Goal: Information Seeking & Learning: Learn about a topic

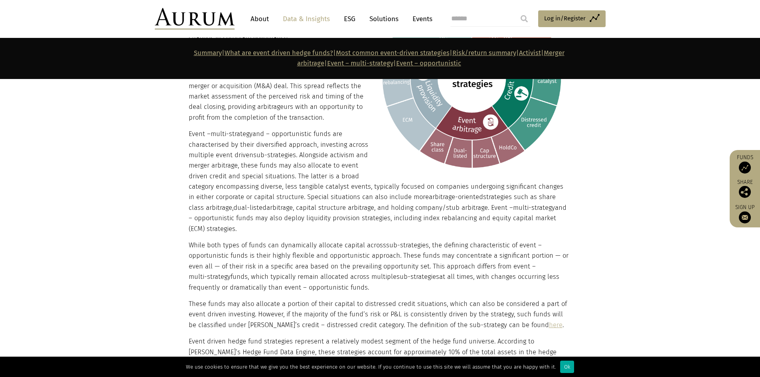
scroll to position [1157, 0]
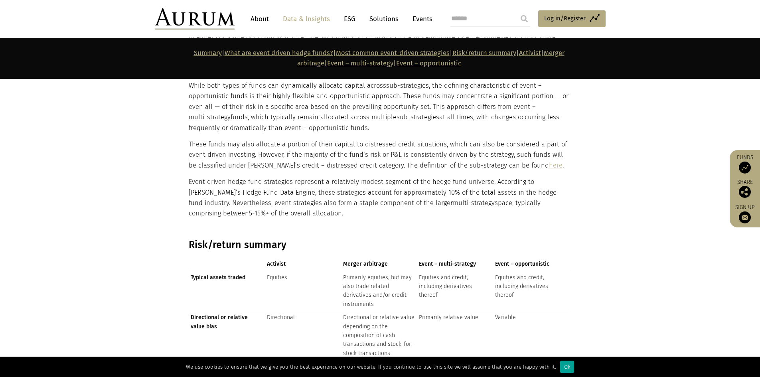
click at [560, 365] on div "Ok" at bounding box center [567, 367] width 14 height 12
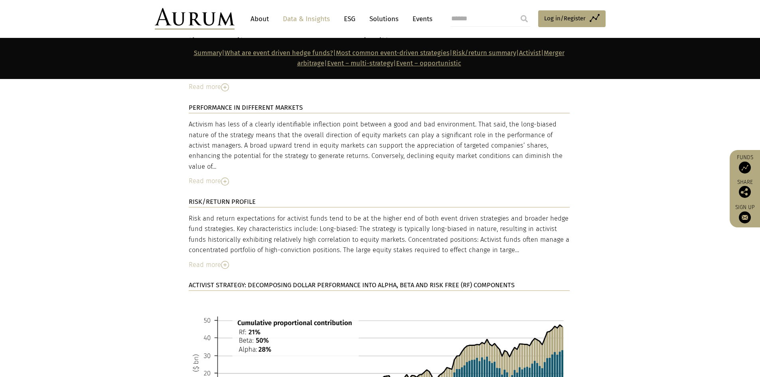
scroll to position [1876, 0]
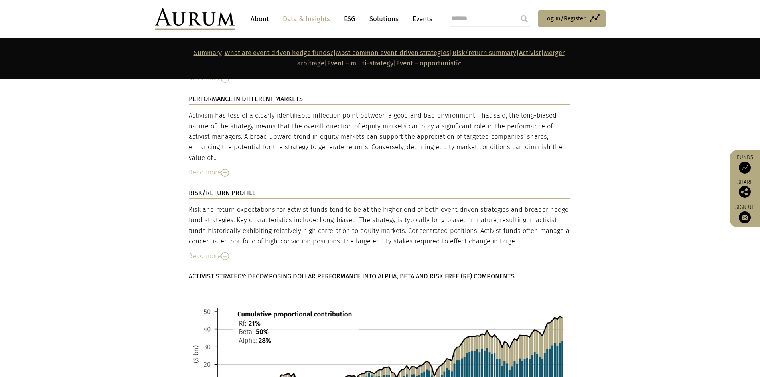
click at [458, 332] on img at bounding box center [379, 372] width 381 height 168
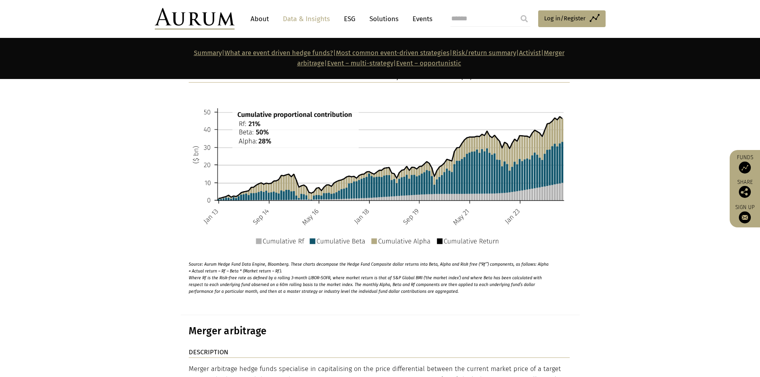
scroll to position [2155, 0]
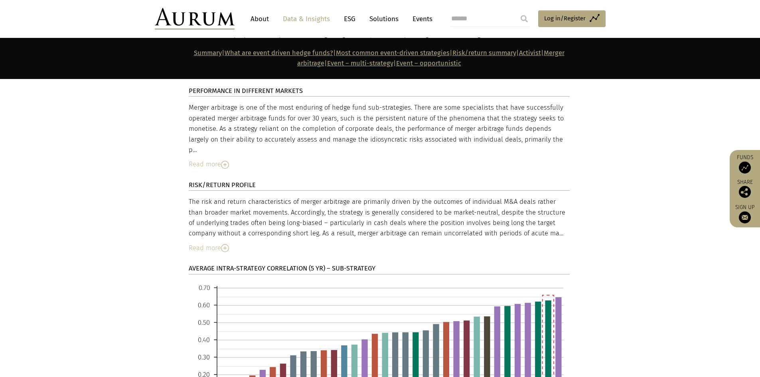
click at [493, 324] on img at bounding box center [379, 373] width 381 height 185
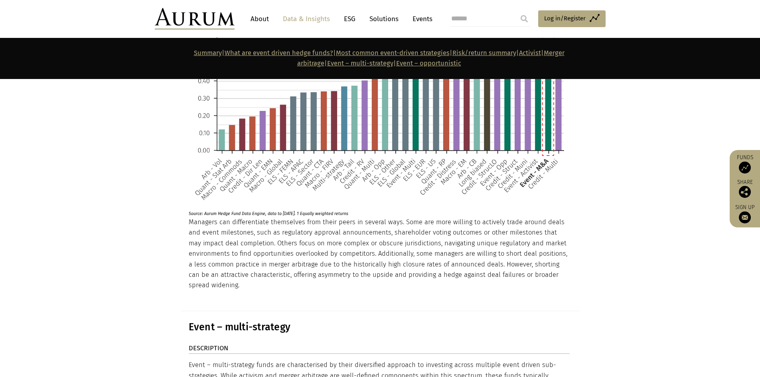
scroll to position [2834, 0]
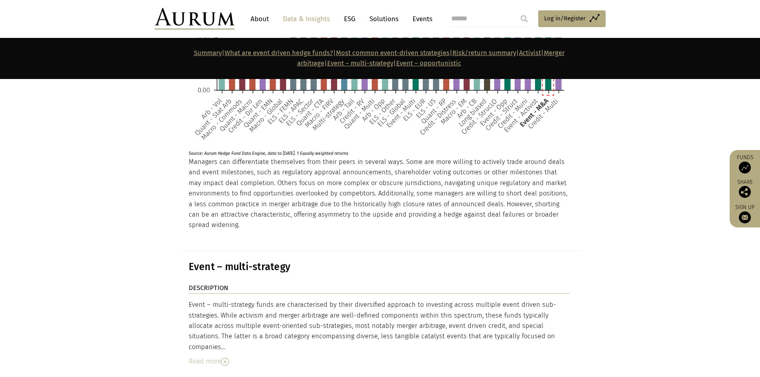
click at [469, 300] on div "Event – multi-strategy funds are characterised by their diversified approach to…" at bounding box center [379, 326] width 381 height 53
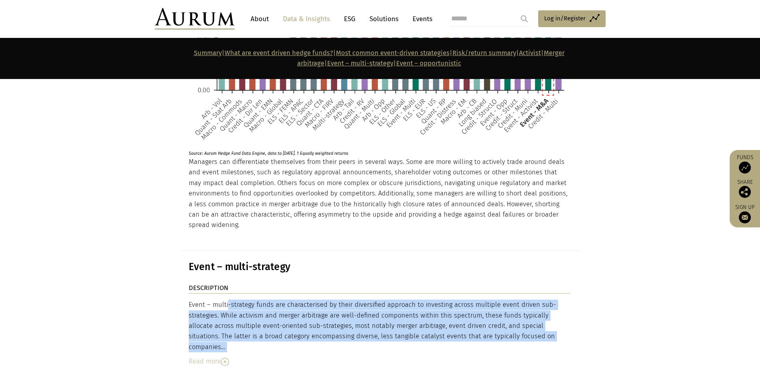
click at [469, 300] on div "Event – multi-strategy funds are characterised by their diversified approach to…" at bounding box center [379, 326] width 381 height 53
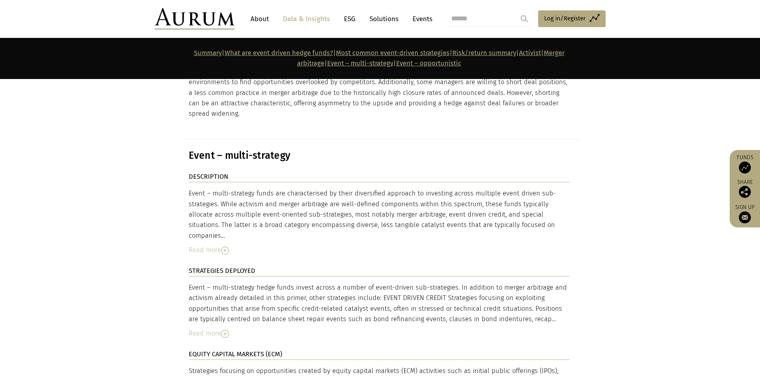
scroll to position [2953, 0]
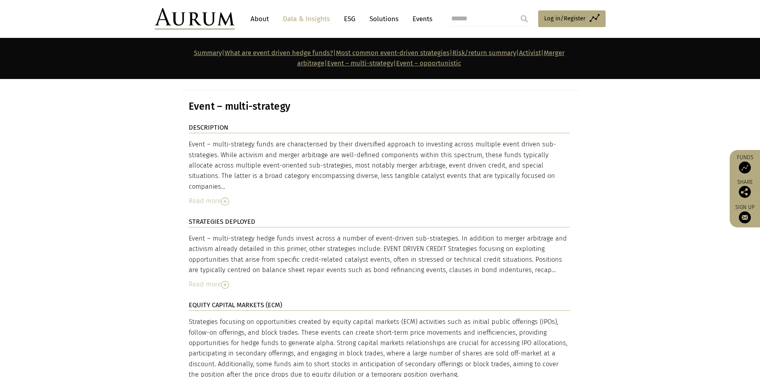
scroll to position [3033, 0]
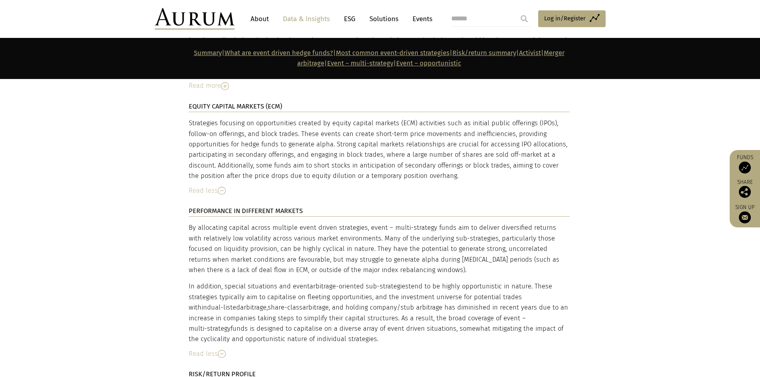
scroll to position [3233, 0]
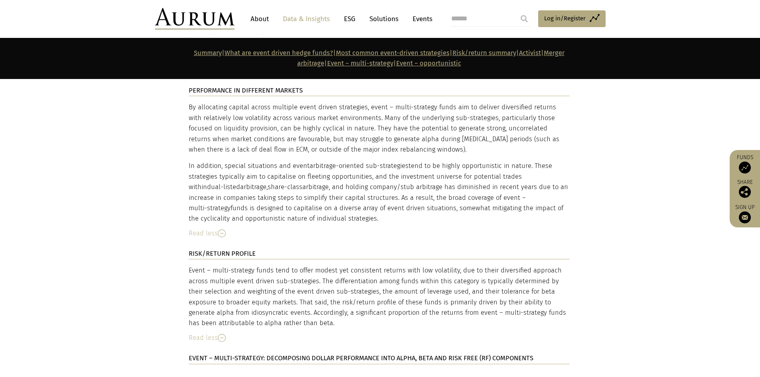
scroll to position [3313, 0]
drag, startPoint x: 274, startPoint y: 249, endPoint x: 168, endPoint y: 196, distance: 118.3
click at [168, 196] on section "DESCRIPTION Event – multi-strategy funds are characterised by their diversified…" at bounding box center [380, 201] width 760 height 794
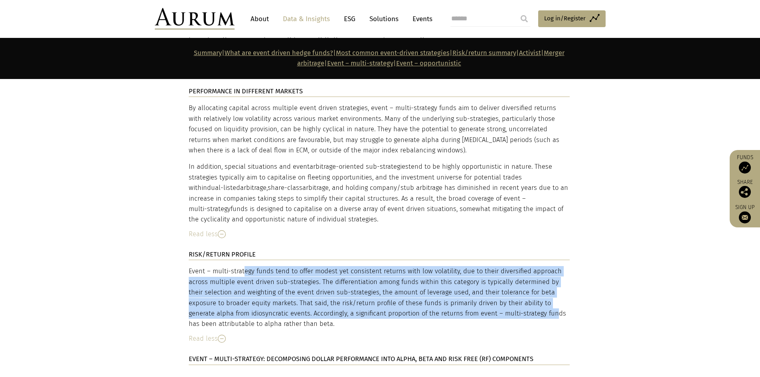
drag, startPoint x: 168, startPoint y: 196, endPoint x: 438, endPoint y: 243, distance: 274.0
click at [438, 243] on section "DESCRIPTION Event – multi-strategy funds are characterised by their diversified…" at bounding box center [380, 201] width 760 height 794
click at [438, 266] on div "Event – multi-strategy funds tend to offer modest yet consistent returns with l…" at bounding box center [379, 297] width 381 height 63
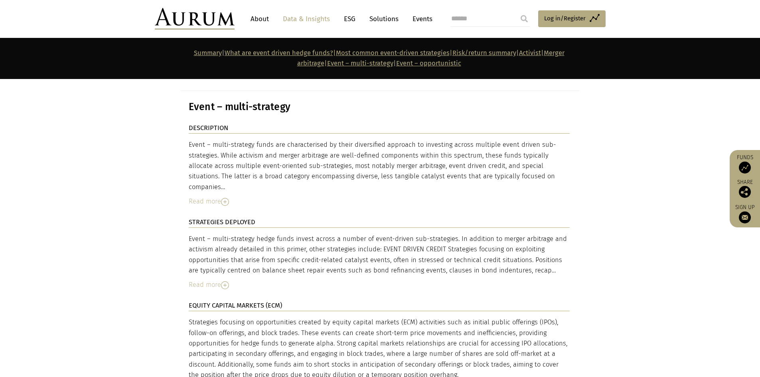
scroll to position [2993, 0]
click at [229, 282] on img at bounding box center [225, 286] width 8 height 8
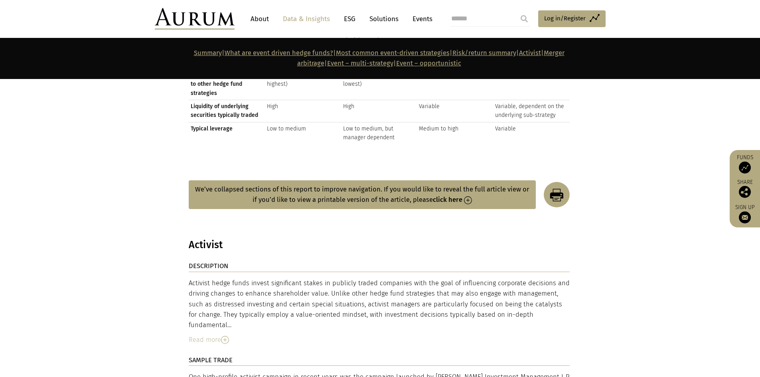
scroll to position [1517, 0]
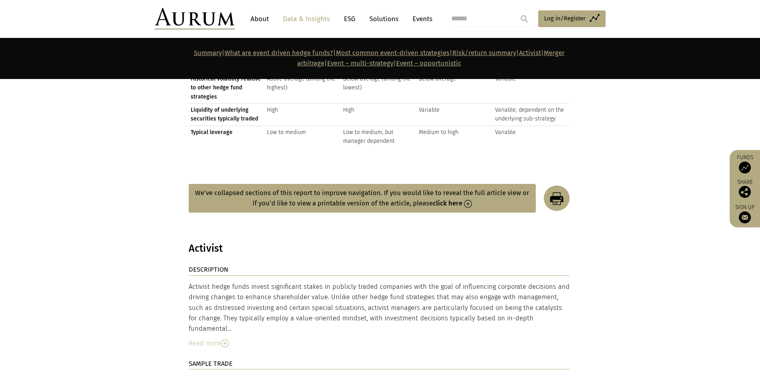
drag, startPoint x: 398, startPoint y: 272, endPoint x: 520, endPoint y: 304, distance: 126.2
click at [520, 304] on div "Activist hedge funds invest significant stakes in publicly traded companies wit…" at bounding box center [379, 308] width 381 height 53
click at [226, 340] on img at bounding box center [225, 344] width 8 height 8
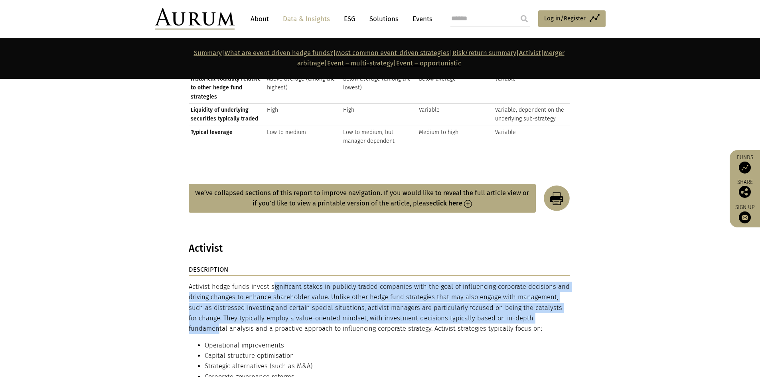
drag, startPoint x: 235, startPoint y: 278, endPoint x: 502, endPoint y: 309, distance: 269.1
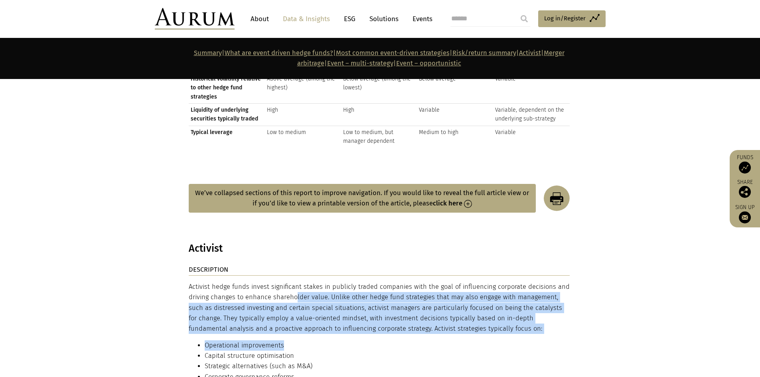
drag, startPoint x: 250, startPoint y: 292, endPoint x: 475, endPoint y: 327, distance: 227.5
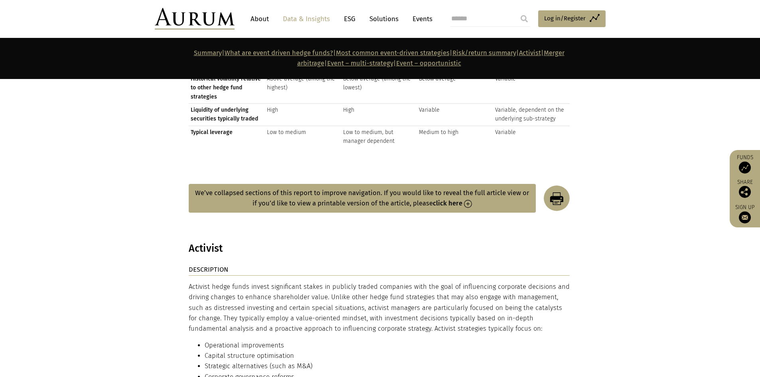
drag, startPoint x: 506, startPoint y: 317, endPoint x: 317, endPoint y: 297, distance: 190.3
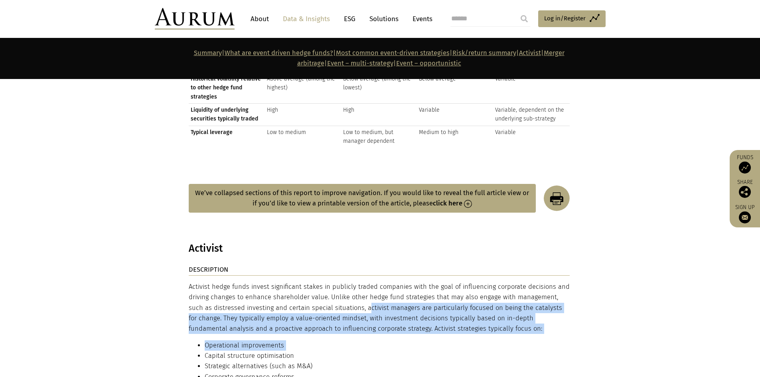
drag, startPoint x: 317, startPoint y: 297, endPoint x: 512, endPoint y: 324, distance: 197.2
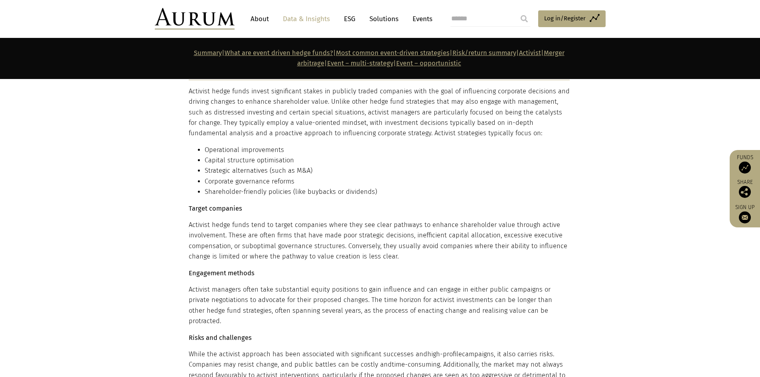
scroll to position [1796, 0]
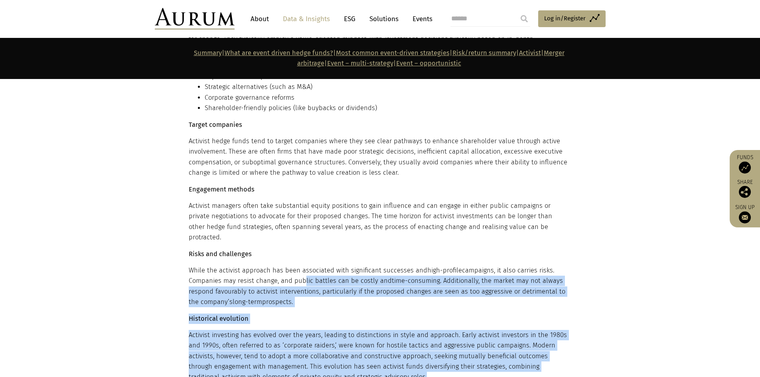
drag, startPoint x: 385, startPoint y: 286, endPoint x: 538, endPoint y: 356, distance: 167.9
click at [538, 356] on div "Activist hedge funds invest significant stakes in publicly traded companies wit…" at bounding box center [379, 264] width 381 height 525
click at [538, 356] on p "Activist investing has evolved over the years, leading to distinctions in style…" at bounding box center [379, 356] width 381 height 53
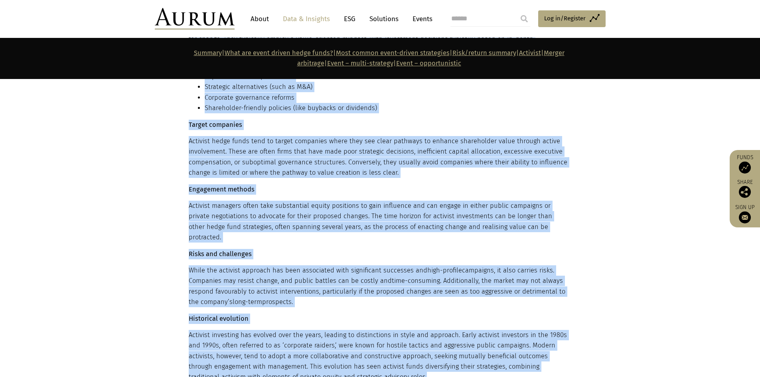
drag, startPoint x: 264, startPoint y: 325, endPoint x: 156, endPoint y: 297, distance: 111.8
click at [301, 308] on div "Activist hedge funds invest significant stakes in publicly traded companies wit…" at bounding box center [379, 264] width 381 height 525
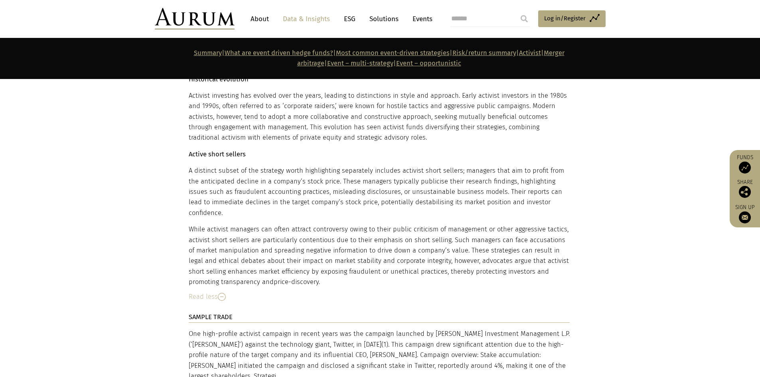
scroll to position [2075, 0]
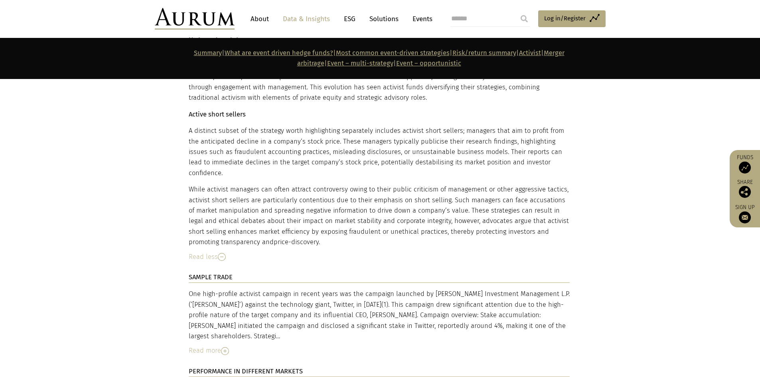
click at [223, 347] on img at bounding box center [225, 351] width 8 height 8
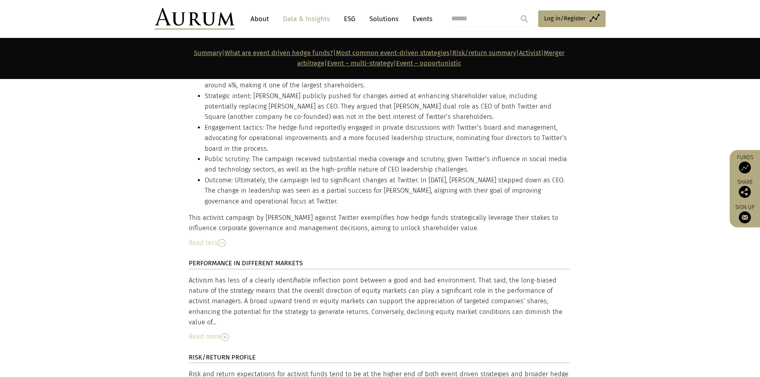
scroll to position [2395, 0]
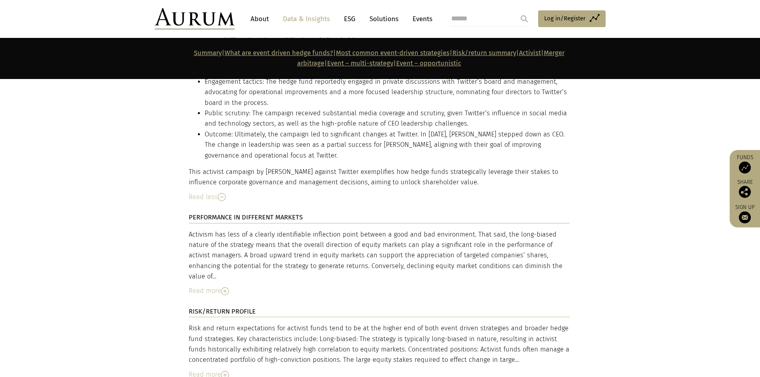
click at [229, 287] on img at bounding box center [225, 291] width 8 height 8
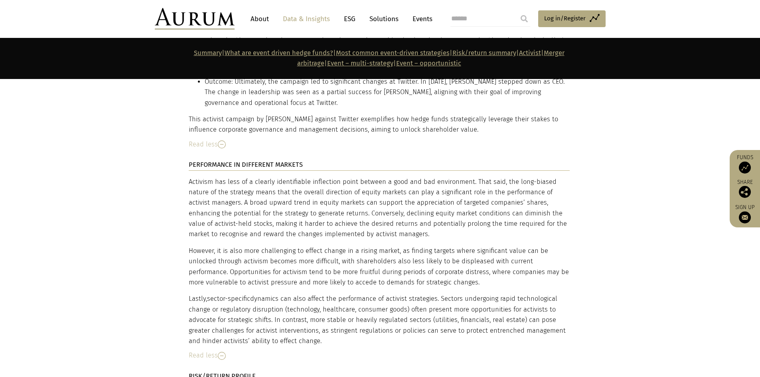
scroll to position [2554, 0]
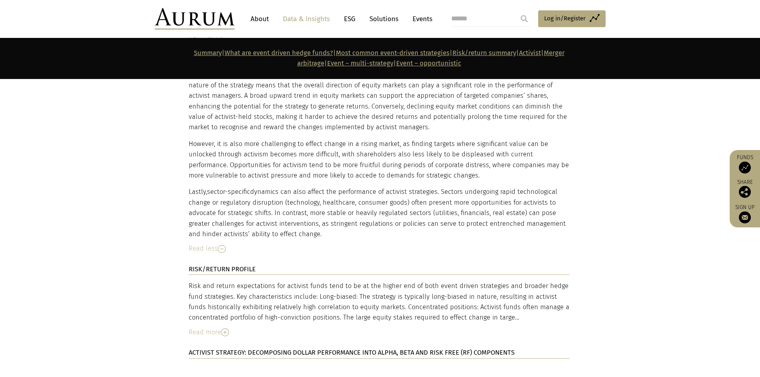
click at [229, 328] on img at bounding box center [225, 332] width 8 height 8
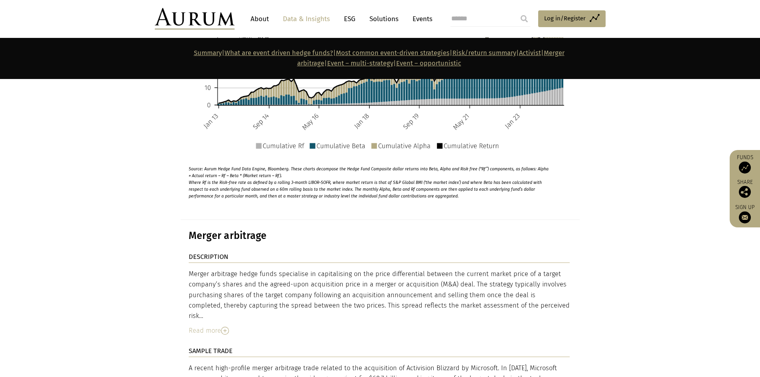
scroll to position [3273, 0]
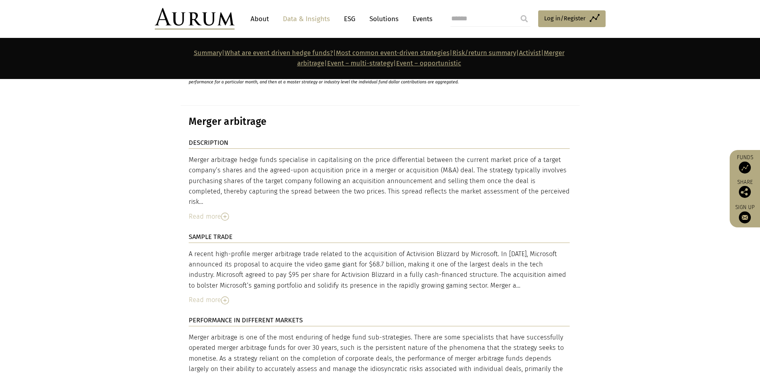
click at [226, 213] on img at bounding box center [225, 217] width 8 height 8
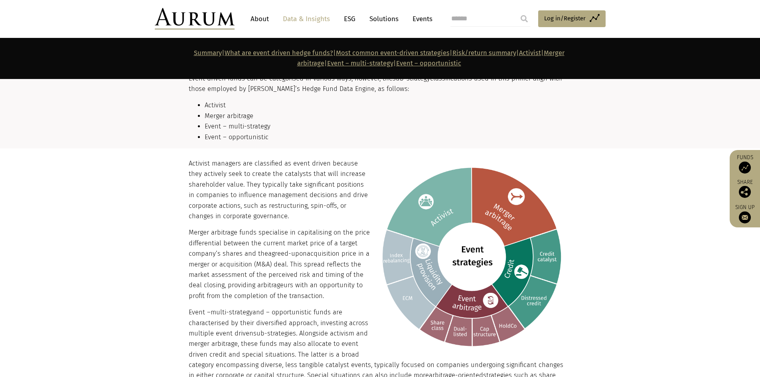
scroll to position [780, 0]
